Goal: Task Accomplishment & Management: Complete application form

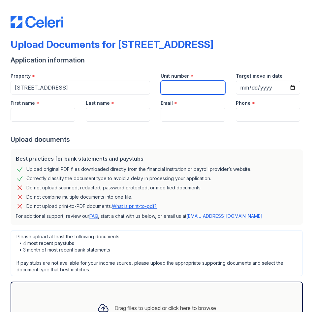
click at [189, 89] on input "Unit number" at bounding box center [193, 88] width 65 height 14
type input "6B"
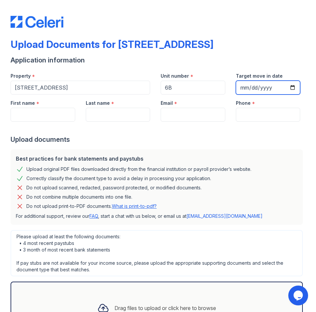
click at [249, 86] on input "Target move in date" at bounding box center [268, 88] width 65 height 14
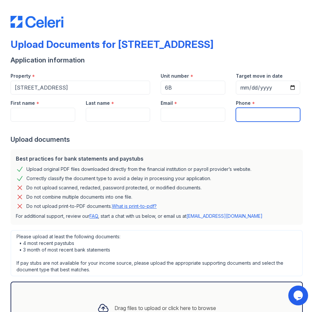
click at [260, 111] on input "Phone" at bounding box center [268, 115] width 65 height 14
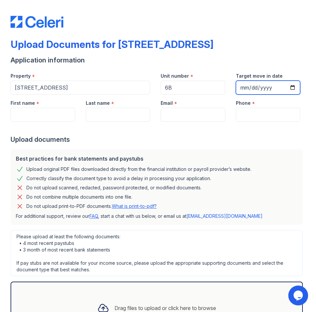
click at [239, 84] on input "Target move in date" at bounding box center [268, 88] width 65 height 14
type input "[DATE]"
drag, startPoint x: 177, startPoint y: 133, endPoint x: 51, endPoint y: 116, distance: 127.0
click at [175, 132] on div at bounding box center [158, 127] width 295 height 13
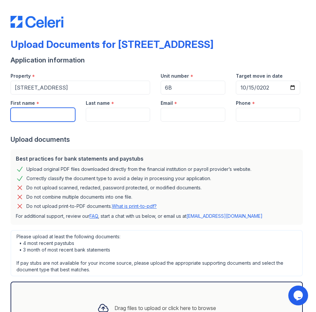
click at [34, 113] on input "First name" at bounding box center [43, 115] width 65 height 14
type input "[PERSON_NAME]"
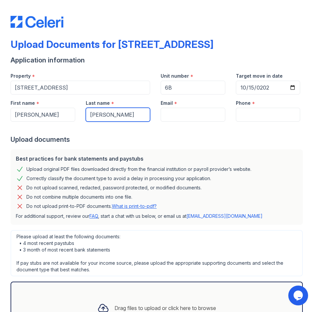
type input "[PERSON_NAME]"
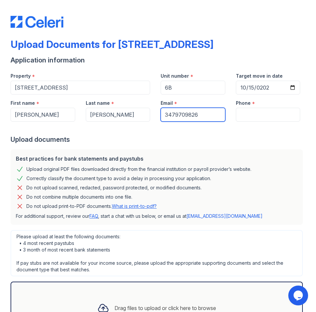
type input "3479709826"
click at [195, 144] on form "Application information Property * [STREET_ADDRESS] Unit number * 6B Target mov…" at bounding box center [158, 208] width 295 height 306
click at [171, 119] on input "3479709826" at bounding box center [193, 115] width 65 height 14
drag, startPoint x: 204, startPoint y: 116, endPoint x: 151, endPoint y: 117, distance: 52.5
click at [151, 117] on div "First name * [PERSON_NAME] Last name * [PERSON_NAME] Email * [PHONE_NUMBER] Pho…" at bounding box center [155, 107] width 300 height 27
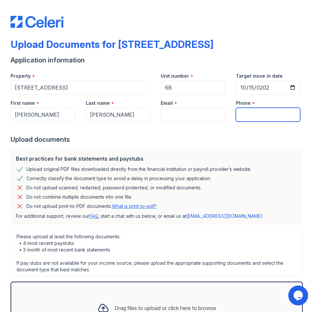
click at [250, 117] on input "Phone" at bounding box center [268, 115] width 65 height 14
paste input "3479709826"
drag, startPoint x: 215, startPoint y: 133, endPoint x: 172, endPoint y: 136, distance: 43.3
click at [214, 134] on div at bounding box center [158, 127] width 295 height 13
click at [246, 116] on input "3479709826" at bounding box center [268, 115] width 65 height 14
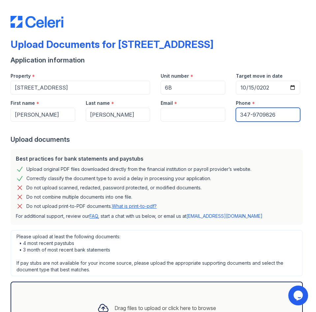
click at [258, 115] on input "347-9709826" at bounding box center [268, 115] width 65 height 14
type input "[PHONE_NUMBER]"
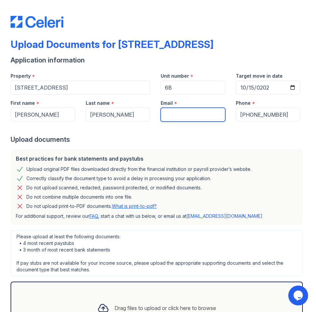
click at [184, 116] on input "Email" at bounding box center [193, 115] width 65 height 14
paste input "[EMAIL_ADDRESS][DOMAIN_NAME]"
type input "[EMAIL_ADDRESS][DOMAIN_NAME]"
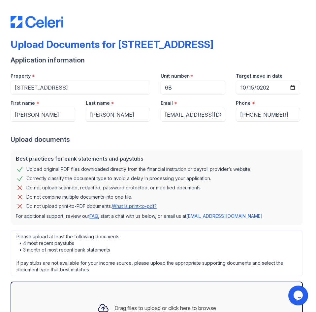
click at [187, 140] on div "Upload documents" at bounding box center [158, 139] width 295 height 9
click at [282, 115] on input "[PHONE_NUMBER]" at bounding box center [268, 115] width 65 height 14
drag, startPoint x: 265, startPoint y: 134, endPoint x: 120, endPoint y: 136, distance: 144.9
click at [264, 134] on form "Application information Property * [STREET_ADDRESS] Unit number * 6B Target mov…" at bounding box center [158, 208] width 295 height 306
click at [130, 139] on div "Upload documents" at bounding box center [158, 139] width 295 height 9
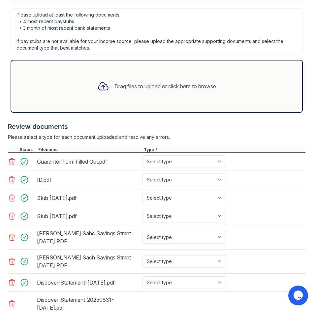
scroll to position [246, 0]
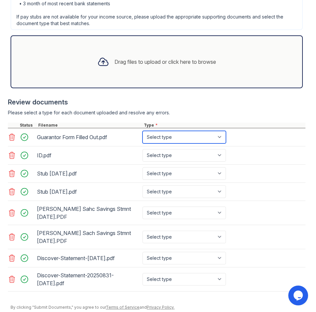
click at [197, 136] on select "Select type Paystub Bank Statement Offer Letter Tax Documents Benefit Award Let…" at bounding box center [185, 137] width 84 height 13
select select "other"
click at [143, 131] on select "Select type Paystub Bank Statement Offer Letter Tax Documents Benefit Award Let…" at bounding box center [185, 137] width 84 height 13
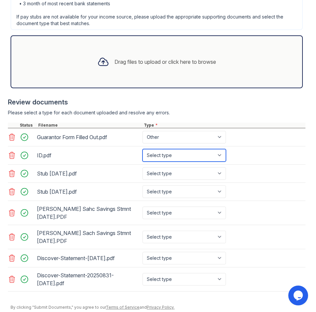
click at [153, 154] on select "Select type Paystub Bank Statement Offer Letter Tax Documents Benefit Award Let…" at bounding box center [185, 155] width 84 height 13
select select "other"
click at [143, 149] on select "Select type Paystub Bank Statement Offer Letter Tax Documents Benefit Award Let…" at bounding box center [185, 155] width 84 height 13
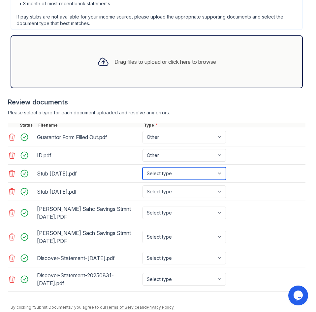
click at [160, 171] on select "Select type Paystub Bank Statement Offer Letter Tax Documents Benefit Award Let…" at bounding box center [185, 173] width 84 height 13
select select "paystub"
click at [143, 167] on select "Select type Paystub Bank Statement Offer Letter Tax Documents Benefit Award Let…" at bounding box center [185, 173] width 84 height 13
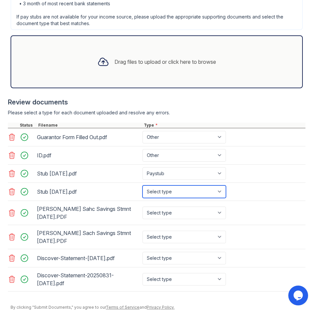
click at [163, 192] on select "Select type Paystub Bank Statement Offer Letter Tax Documents Benefit Award Let…" at bounding box center [185, 191] width 84 height 13
select select "paystub"
click at [143, 185] on select "Select type Paystub Bank Statement Offer Letter Tax Documents Benefit Award Let…" at bounding box center [185, 191] width 84 height 13
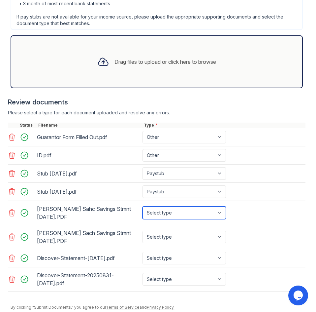
click at [160, 213] on select "Select type Paystub Bank Statement Offer Letter Tax Documents Benefit Award Let…" at bounding box center [185, 212] width 84 height 13
select select "bank_statement"
click at [143, 206] on select "Select type Paystub Bank Statement Offer Letter Tax Documents Benefit Award Let…" at bounding box center [185, 212] width 84 height 13
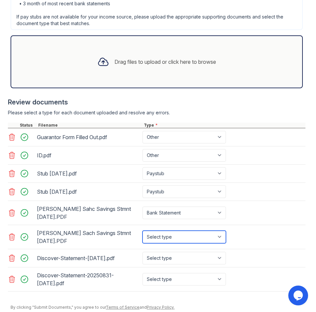
drag, startPoint x: 161, startPoint y: 235, endPoint x: 161, endPoint y: 242, distance: 6.6
click at [161, 236] on select "Select type Paystub Bank Statement Offer Letter Tax Documents Benefit Award Let…" at bounding box center [185, 236] width 84 height 13
select select "bank_statement"
click at [143, 230] on select "Select type Paystub Bank Statement Offer Letter Tax Documents Benefit Award Let…" at bounding box center [185, 236] width 84 height 13
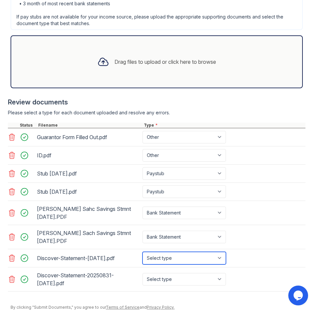
click at [166, 258] on select "Select type Paystub Bank Statement Offer Letter Tax Documents Benefit Award Let…" at bounding box center [185, 258] width 84 height 13
select select "bank_statement"
click at [143, 252] on select "Select type Paystub Bank Statement Offer Letter Tax Documents Benefit Award Let…" at bounding box center [185, 258] width 84 height 13
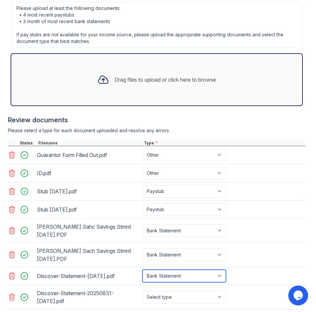
scroll to position [289, 0]
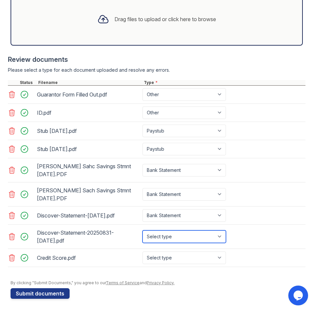
click at [185, 237] on select "Select type Paystub Bank Statement Offer Letter Tax Documents Benefit Award Let…" at bounding box center [185, 236] width 84 height 13
select select "bank_statement"
click at [143, 230] on select "Select type Paystub Bank Statement Offer Letter Tax Documents Benefit Award Let…" at bounding box center [185, 236] width 84 height 13
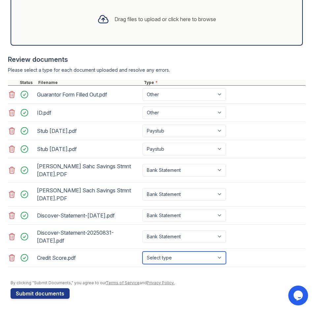
click at [169, 256] on select "Select type Paystub Bank Statement Offer Letter Tax Documents Benefit Award Let…" at bounding box center [185, 257] width 84 height 13
select select "other"
click at [143, 251] on select "Select type Paystub Bank Statement Offer Letter Tax Documents Benefit Award Let…" at bounding box center [185, 257] width 84 height 13
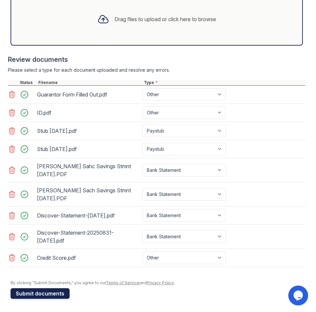
click at [34, 295] on button "Submit documents" at bounding box center [40, 293] width 59 height 11
